Goal: Transaction & Acquisition: Book appointment/travel/reservation

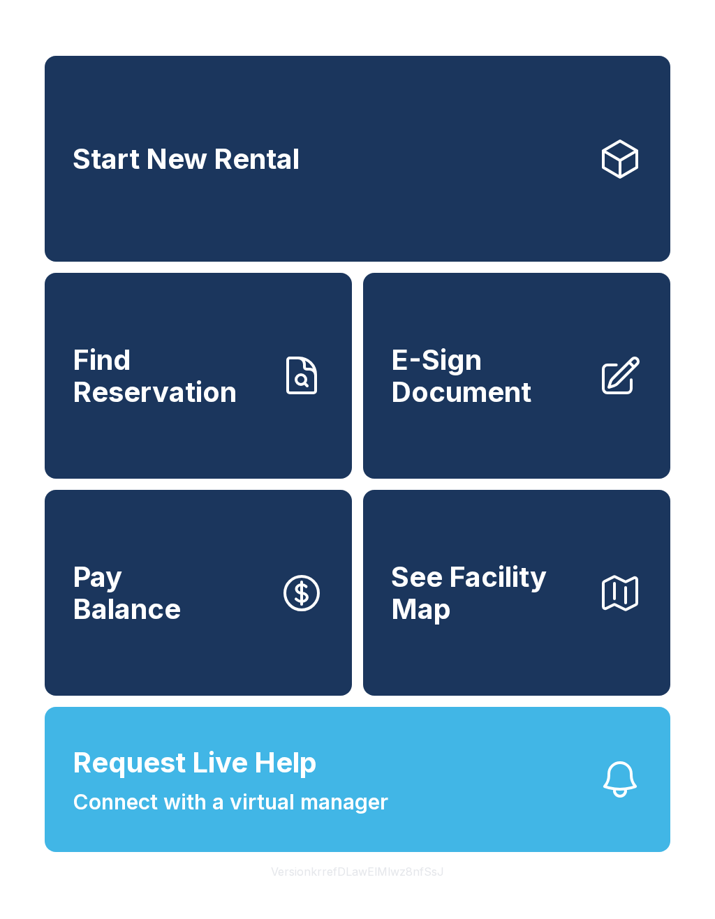
click at [575, 193] on link "Start New Rental" at bounding box center [357, 159] width 625 height 206
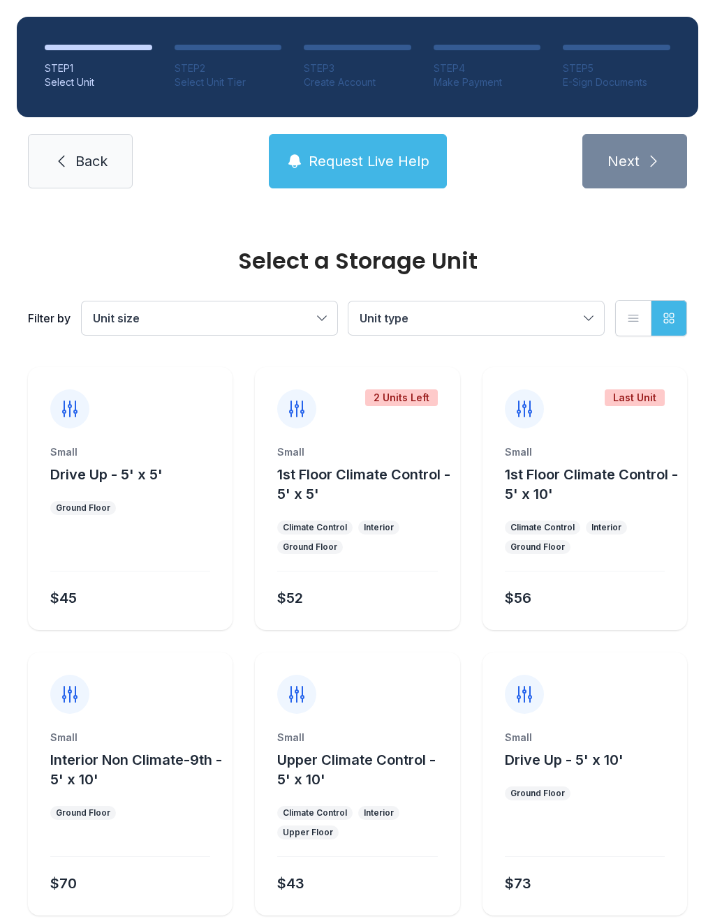
click at [567, 322] on span "Unit type" at bounding box center [468, 318] width 219 height 17
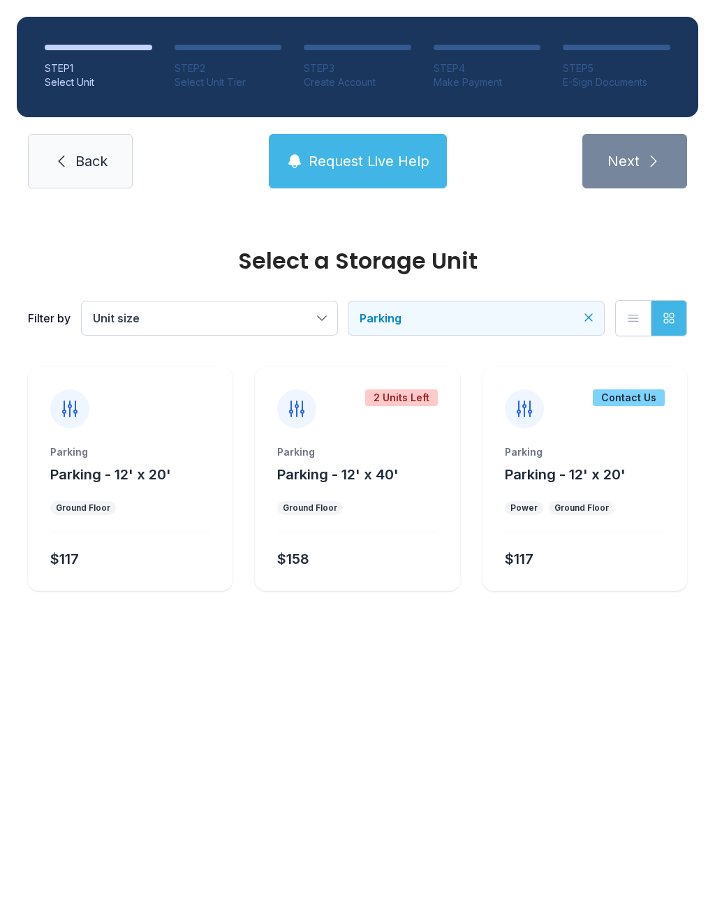
click at [580, 322] on button "Parking" at bounding box center [475, 317] width 255 height 33
click at [518, 321] on span "Parking" at bounding box center [468, 318] width 219 height 17
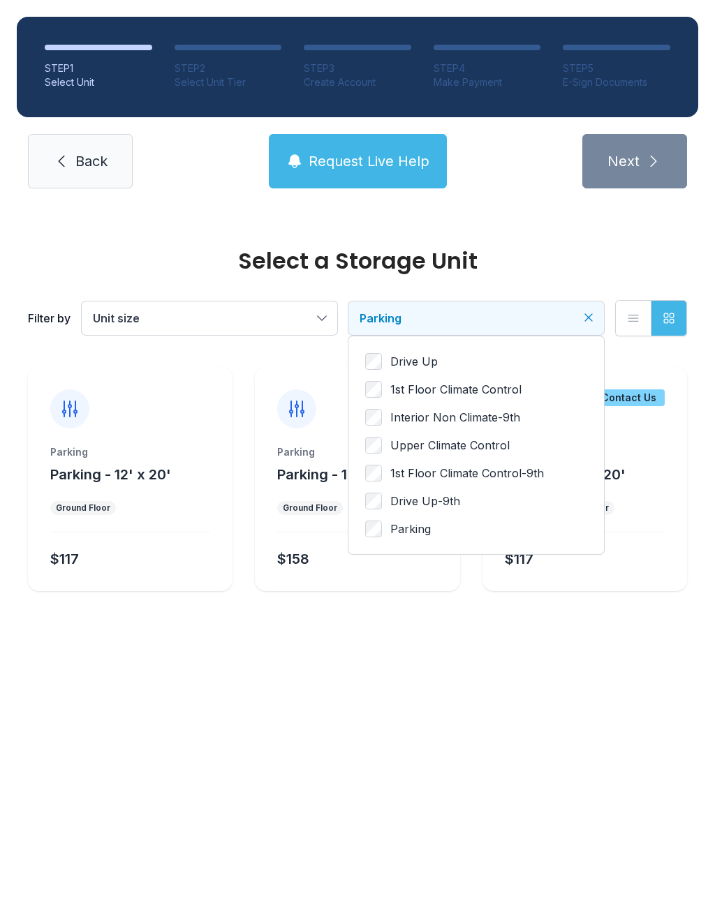
click at [458, 364] on label "Drive Up" at bounding box center [476, 361] width 222 height 17
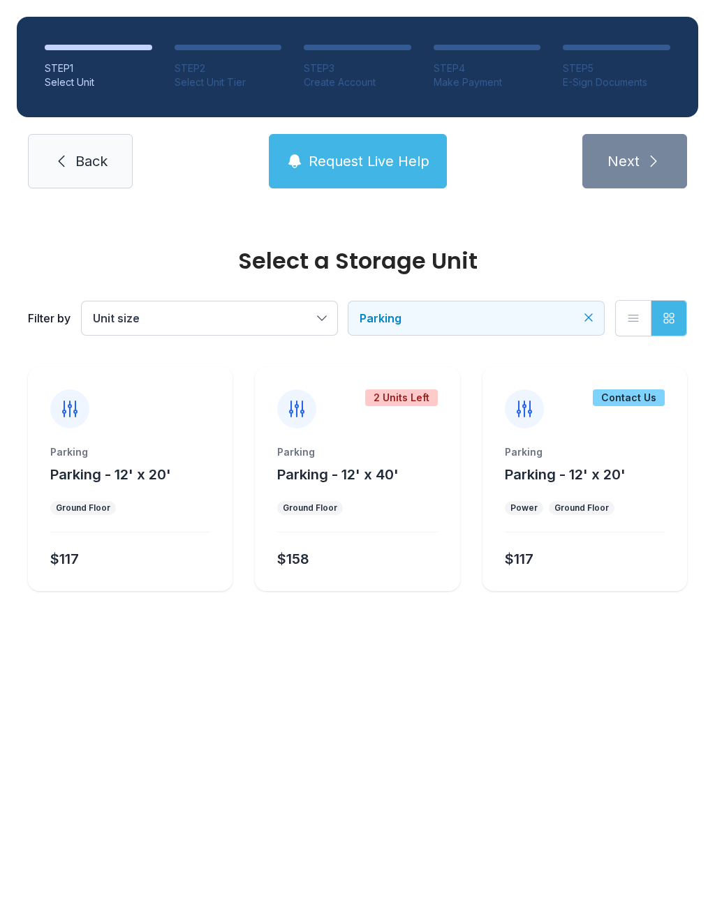
click at [317, 319] on button "Unit size" at bounding box center [209, 317] width 255 height 33
click at [320, 320] on button "Unit size" at bounding box center [209, 317] width 255 height 33
click at [319, 318] on button "Unit size" at bounding box center [209, 317] width 255 height 33
click at [128, 447] on span "Parking" at bounding box center [144, 445] width 40 height 17
click at [258, 316] on span "Parking" at bounding box center [202, 318] width 219 height 17
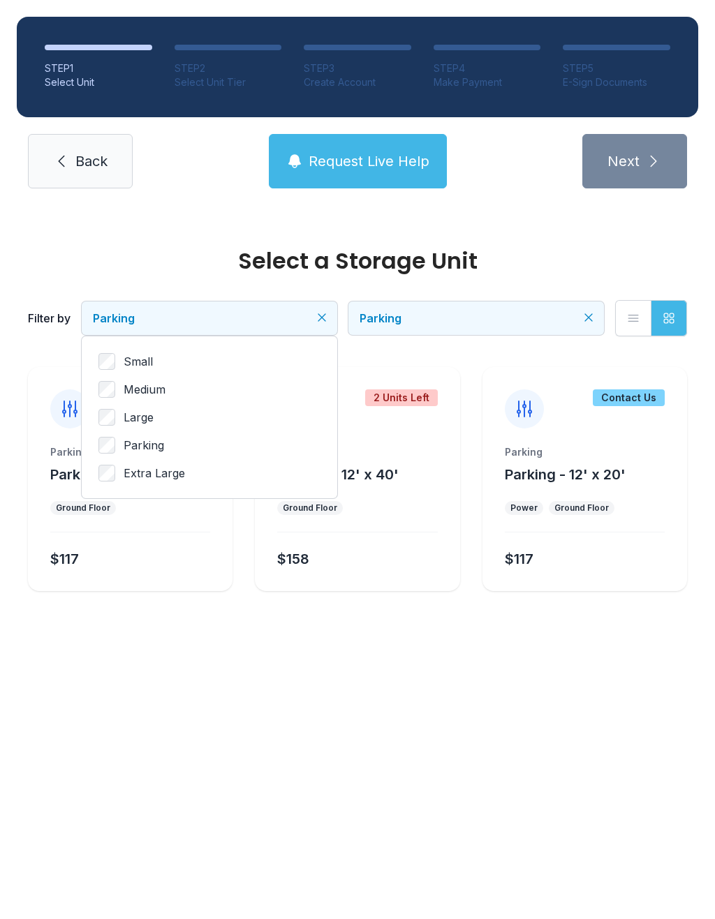
click at [132, 447] on span "Parking" at bounding box center [144, 445] width 40 height 17
click at [440, 310] on span "Parking" at bounding box center [468, 318] width 219 height 17
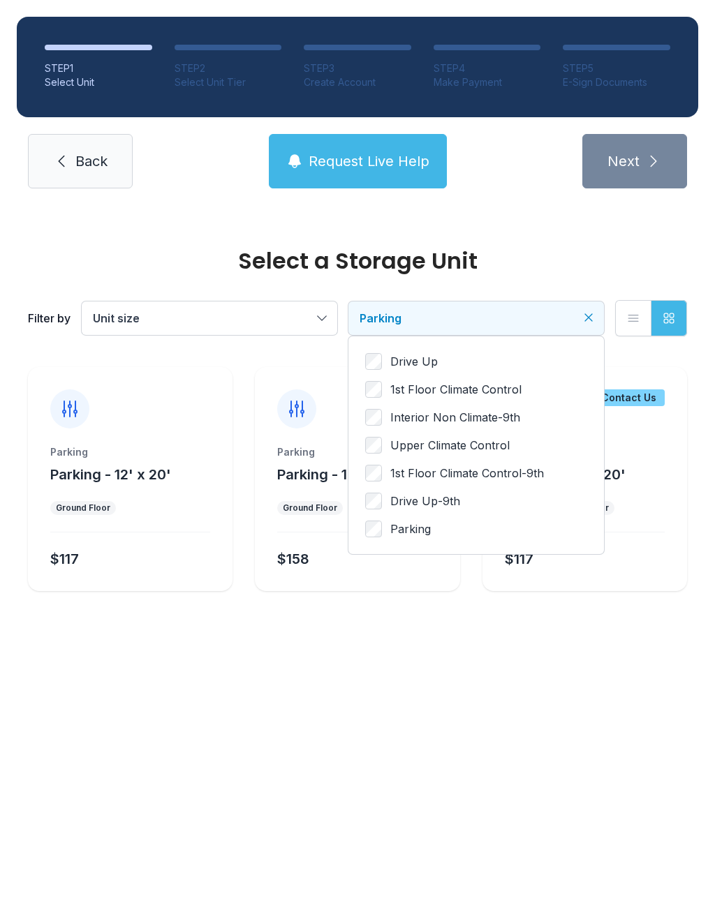
click at [408, 527] on span "Parking" at bounding box center [410, 529] width 40 height 17
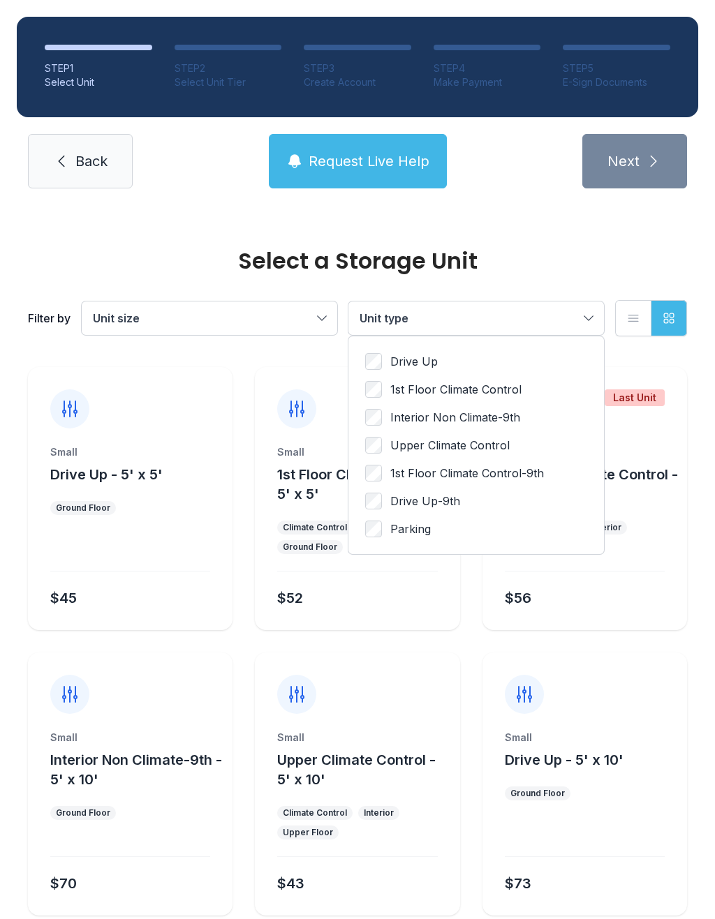
click at [631, 322] on icon "button" at bounding box center [633, 318] width 14 height 14
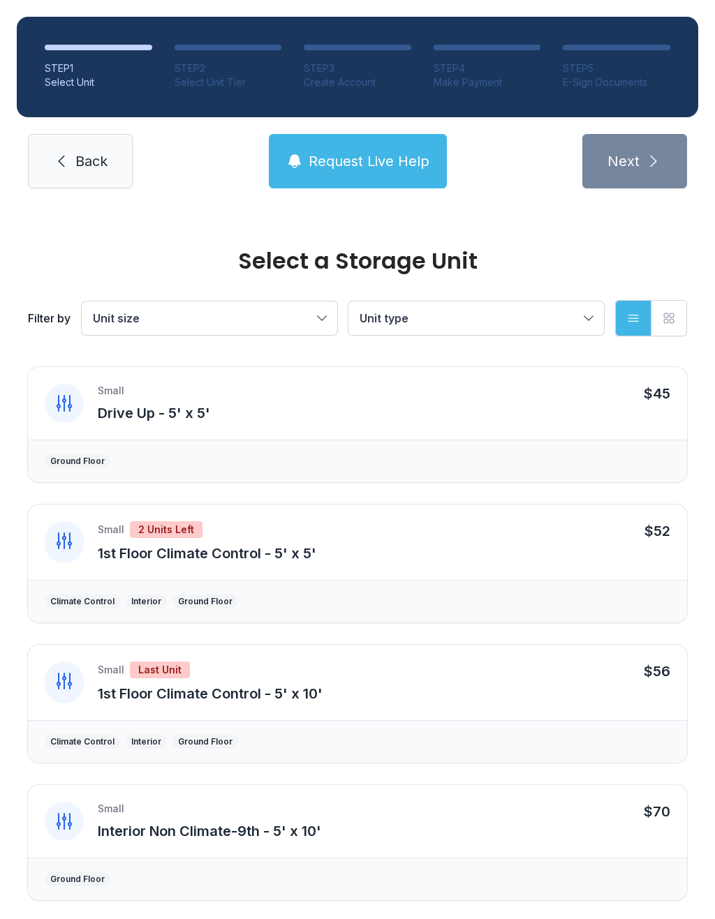
click at [463, 324] on span "Unit type" at bounding box center [468, 318] width 219 height 17
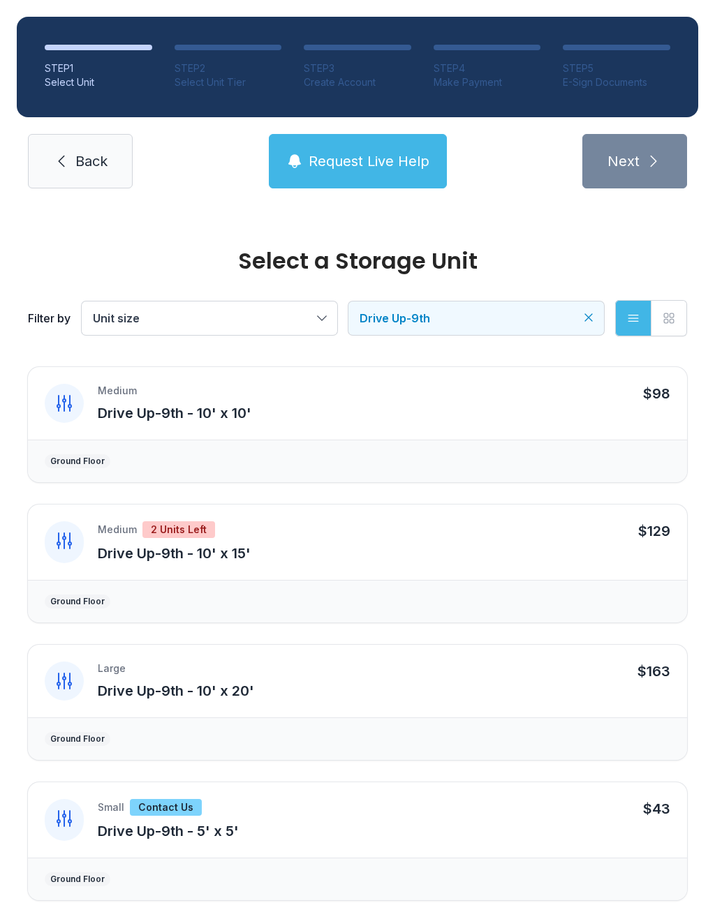
click at [526, 310] on span "Drive Up-9th" at bounding box center [468, 318] width 219 height 17
